Goal: Book appointment/travel/reservation

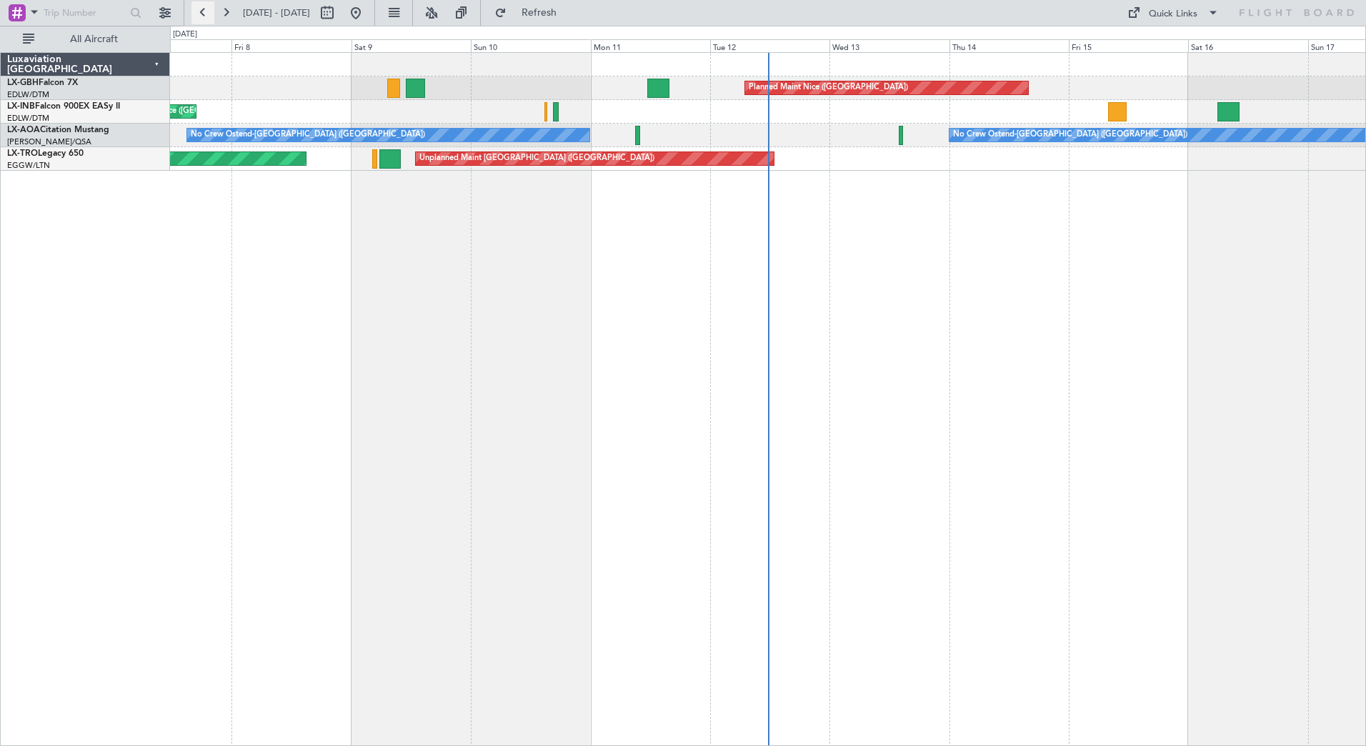
click at [205, 13] on button at bounding box center [202, 12] width 23 height 23
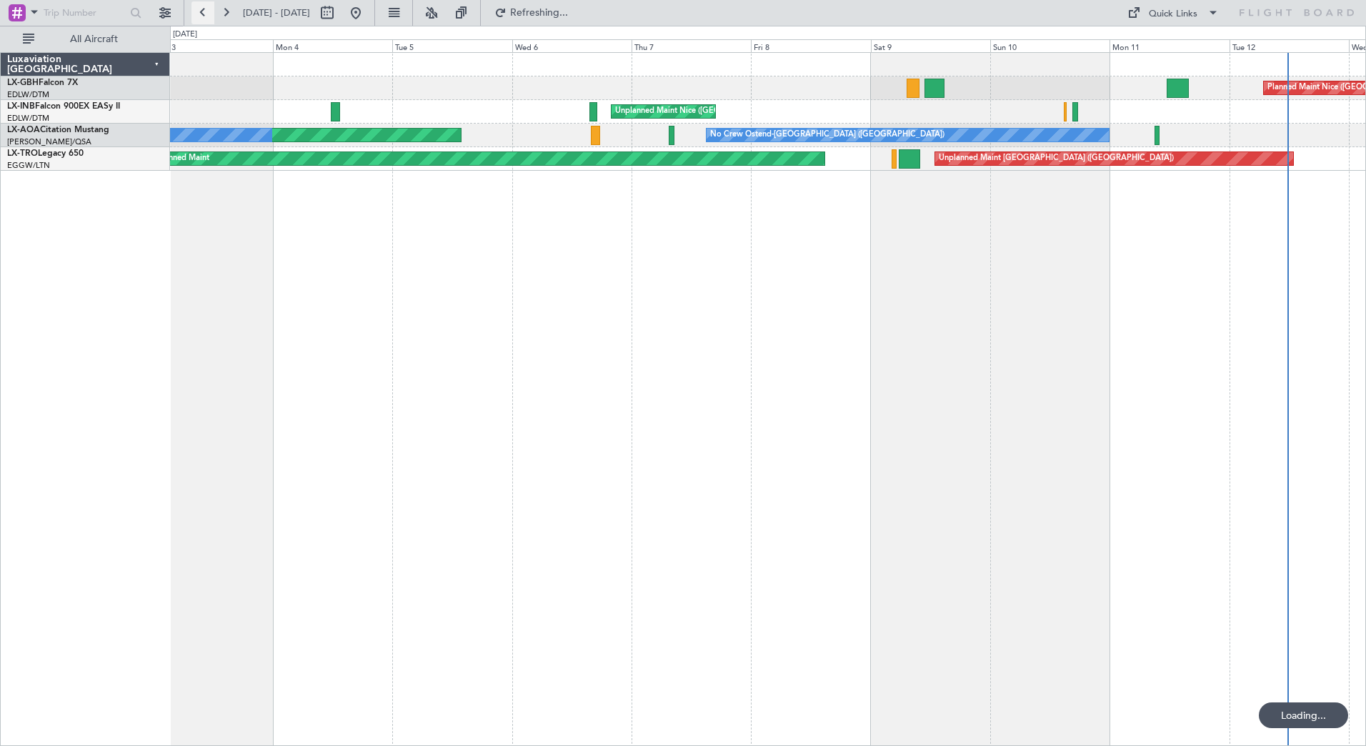
click at [204, 13] on button at bounding box center [202, 12] width 23 height 23
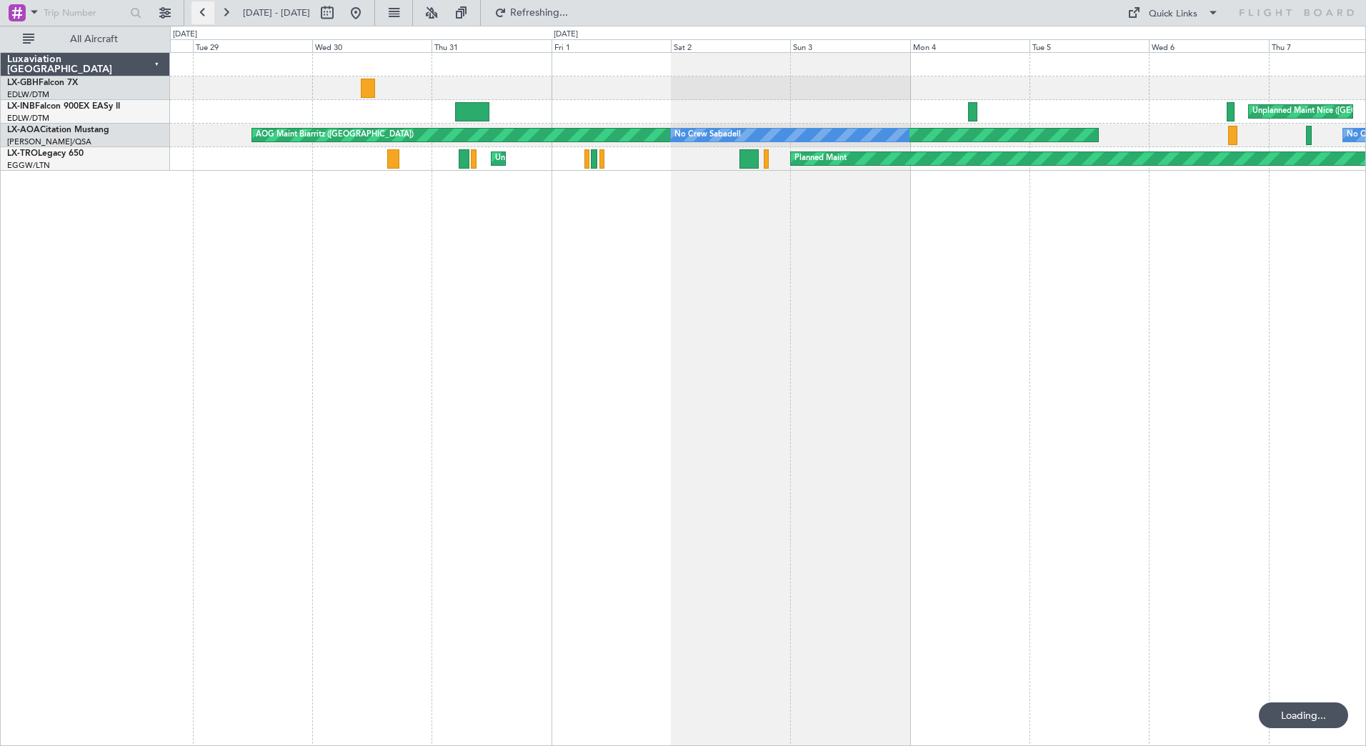
click at [204, 13] on button at bounding box center [202, 12] width 23 height 23
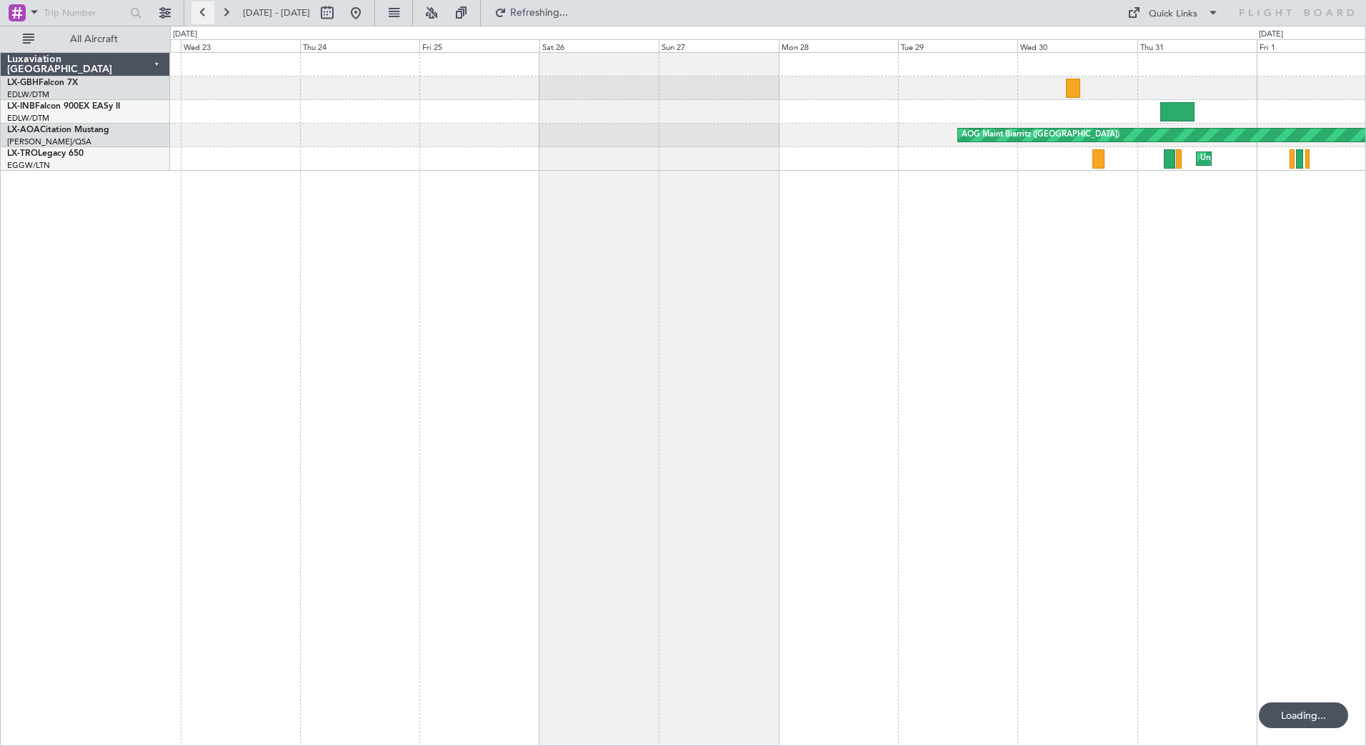
click at [204, 13] on button at bounding box center [202, 12] width 23 height 23
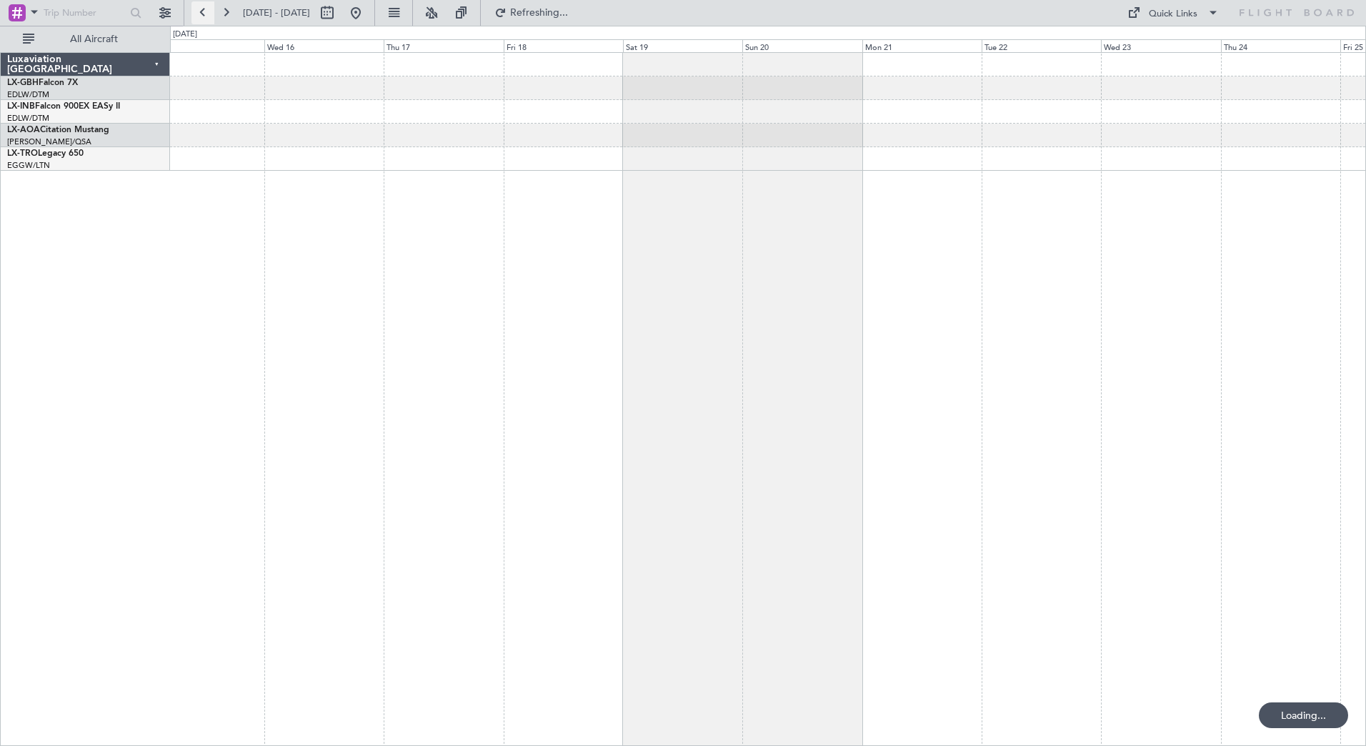
click at [204, 13] on button at bounding box center [202, 12] width 23 height 23
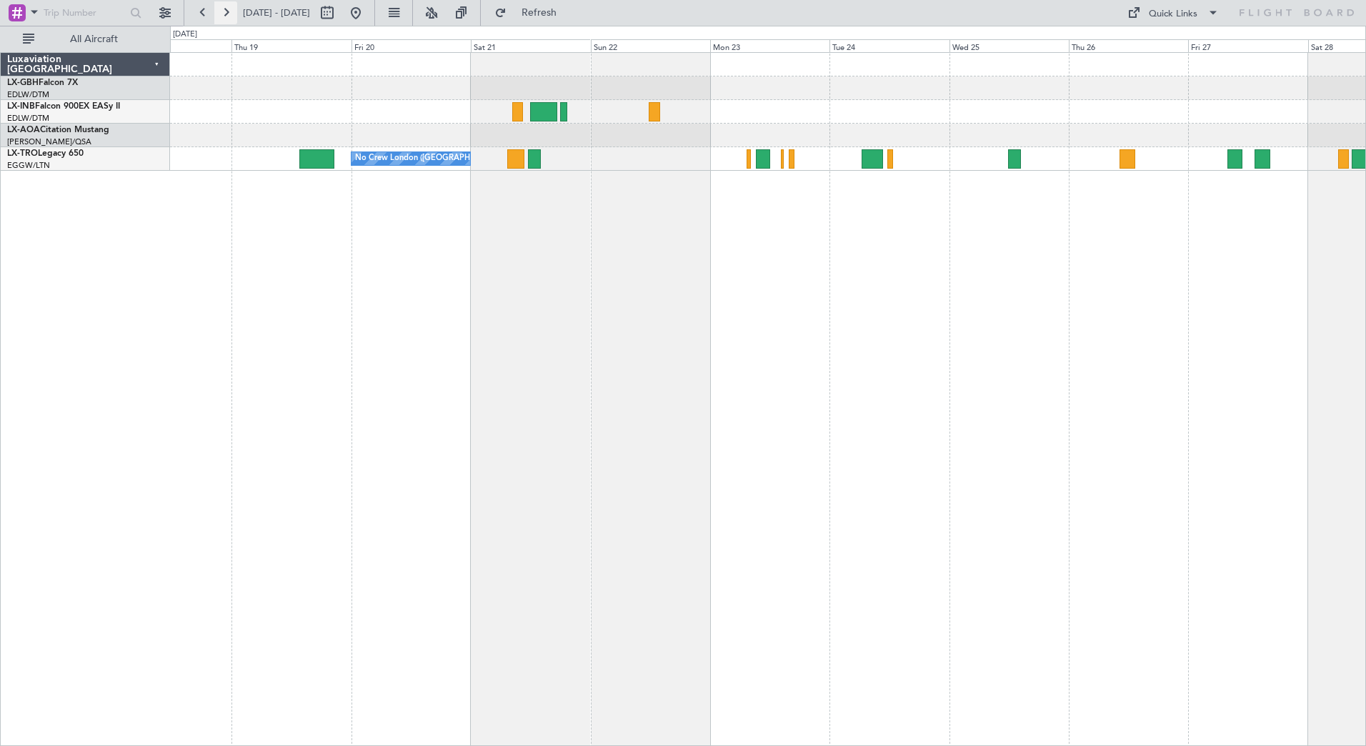
click at [222, 21] on button at bounding box center [225, 12] width 23 height 23
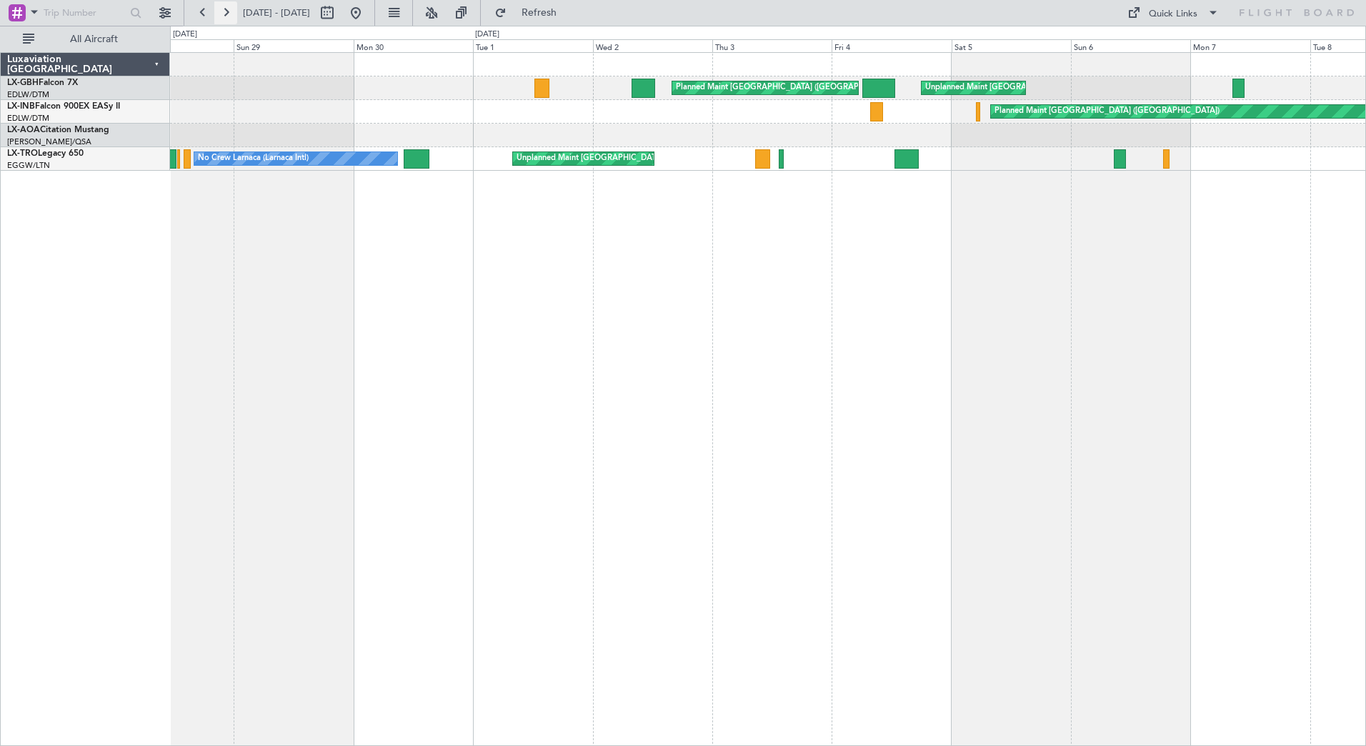
click at [222, 21] on button at bounding box center [225, 12] width 23 height 23
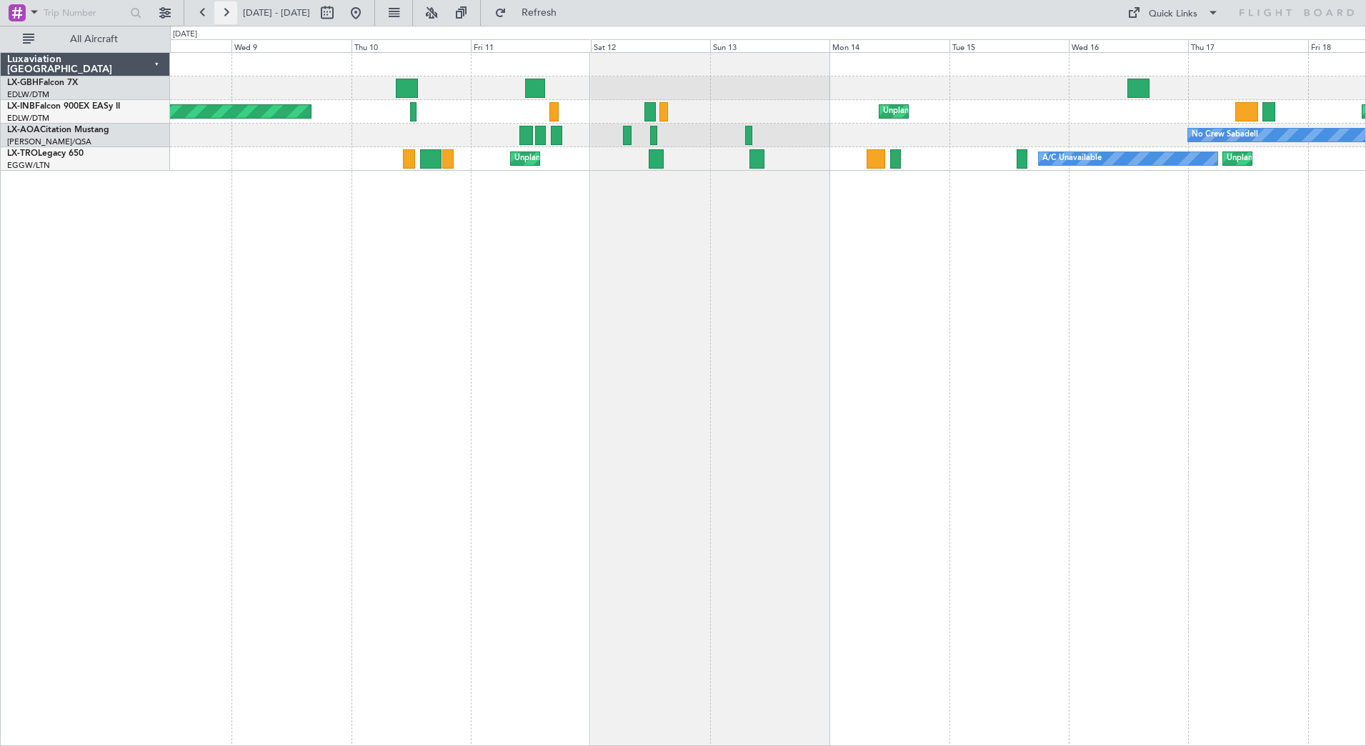
click at [222, 21] on button at bounding box center [225, 12] width 23 height 23
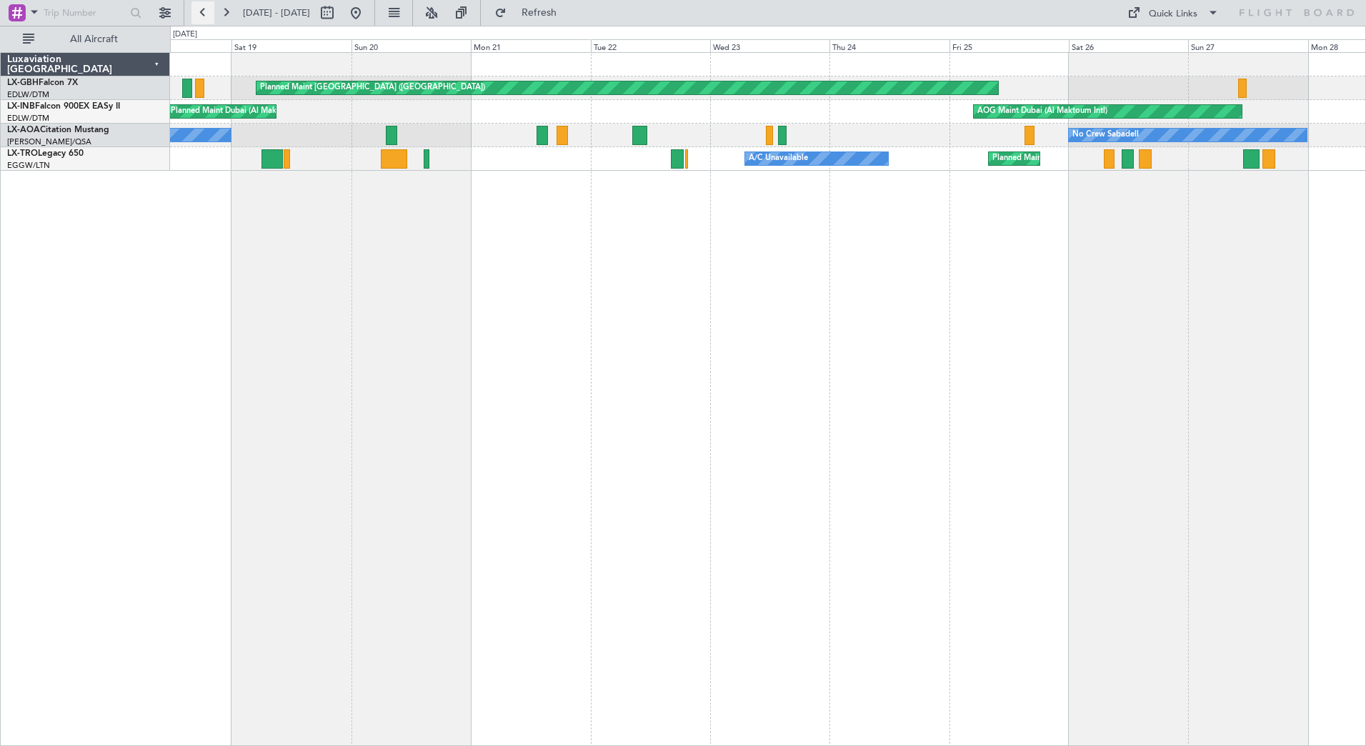
click at [203, 12] on button at bounding box center [202, 12] width 23 height 23
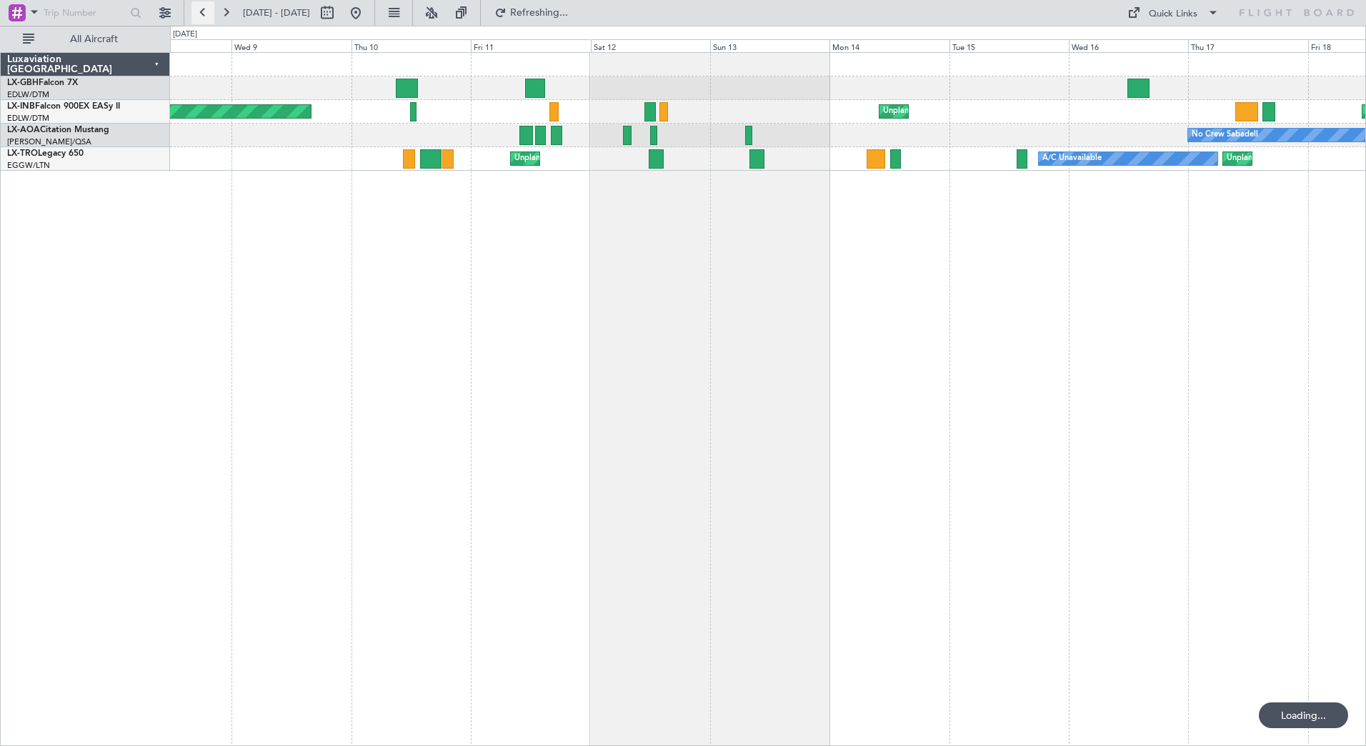
click at [203, 12] on button at bounding box center [202, 12] width 23 height 23
